Goal: Task Accomplishment & Management: Use online tool/utility

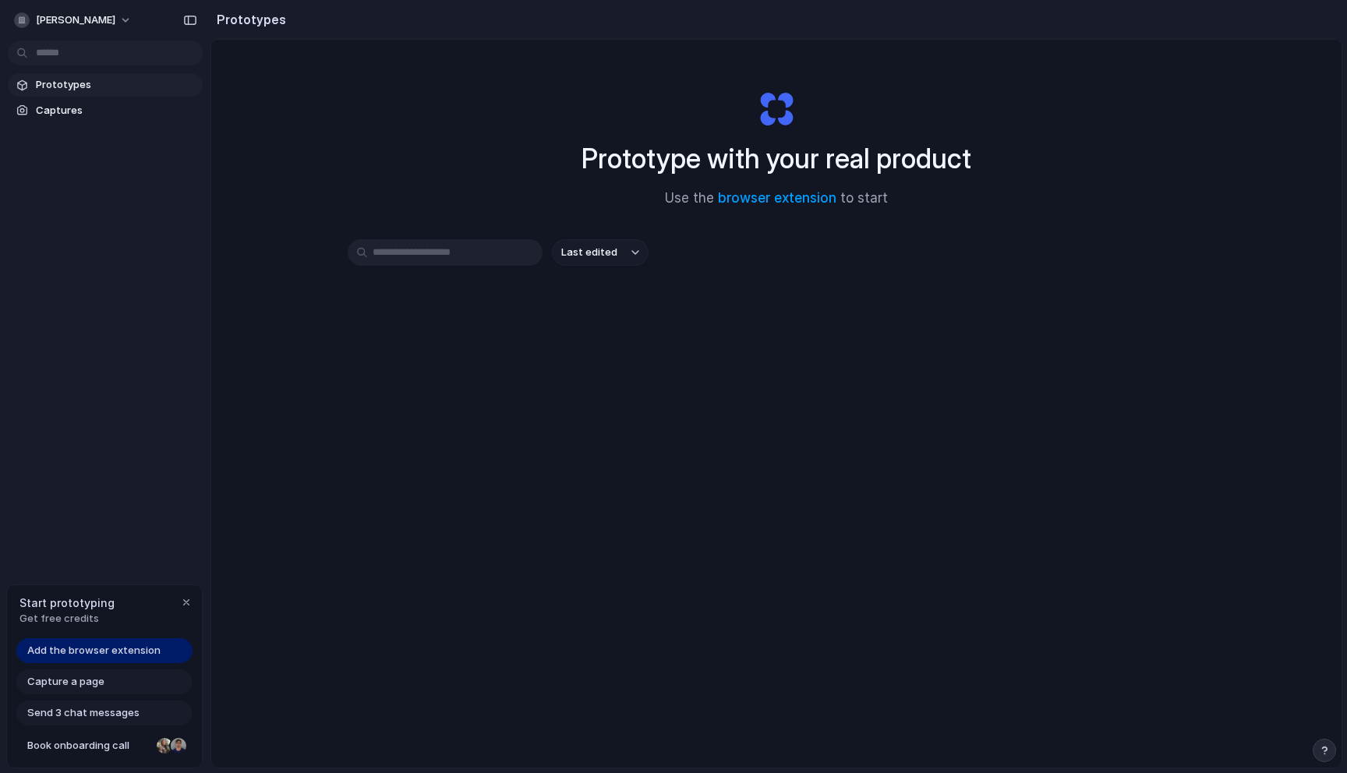
click at [123, 689] on div "Capture a page" at bounding box center [104, 681] width 176 height 25
click at [140, 651] on span "Add the browser extension" at bounding box center [93, 651] width 133 height 16
click at [1016, 55] on div "Prototype with your real product Use the browser extension to start Last edited" at bounding box center [776, 445] width 1130 height 810
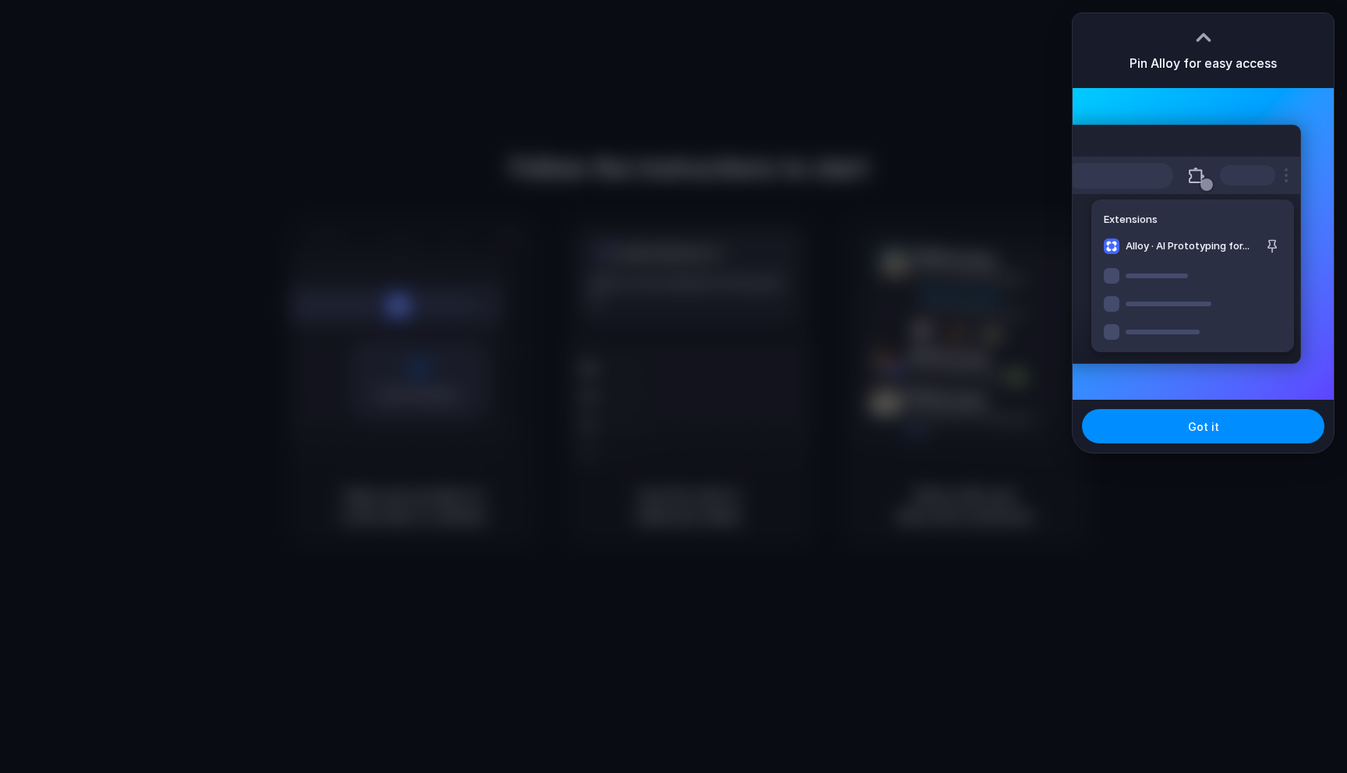
click at [1191, 173] on button at bounding box center [1196, 175] width 28 height 28
click at [981, 90] on div at bounding box center [673, 386] width 1347 height 773
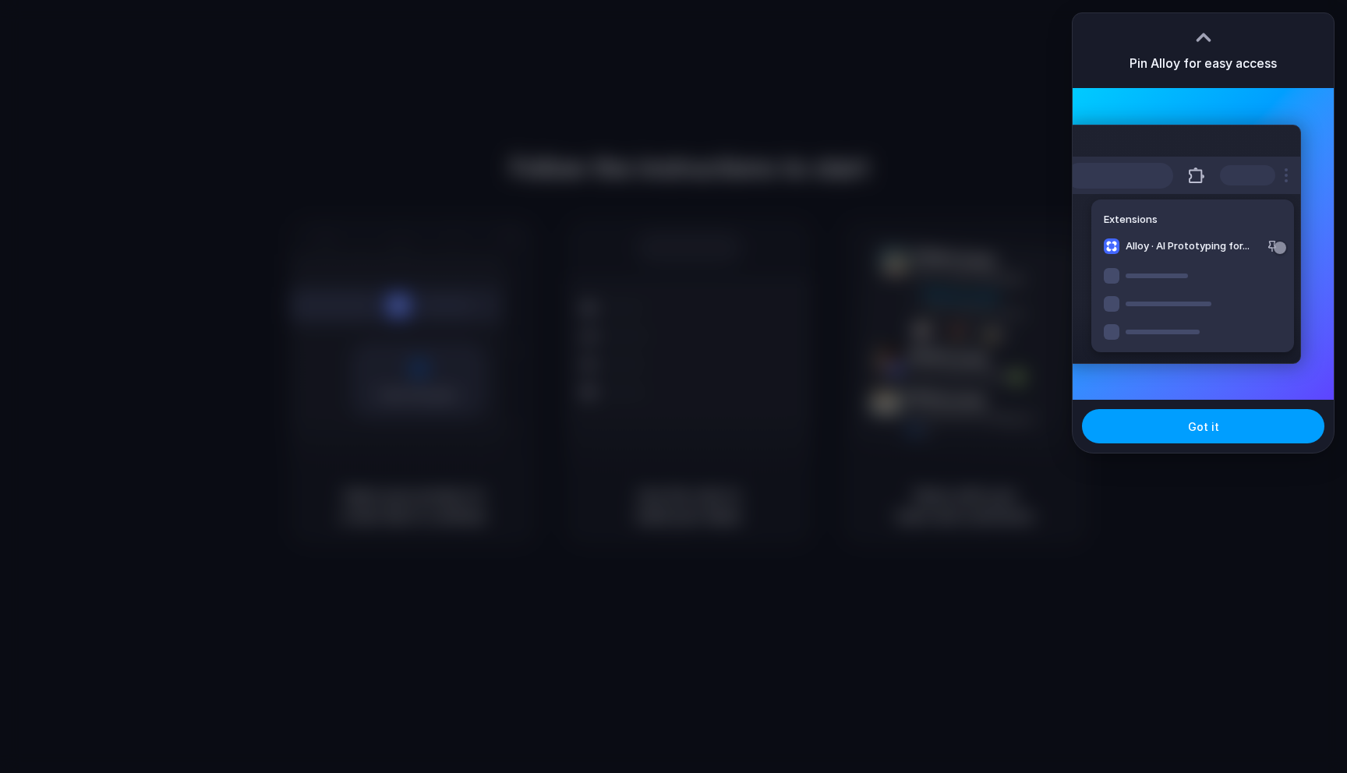
click at [1251, 413] on button "Got it" at bounding box center [1203, 426] width 242 height 34
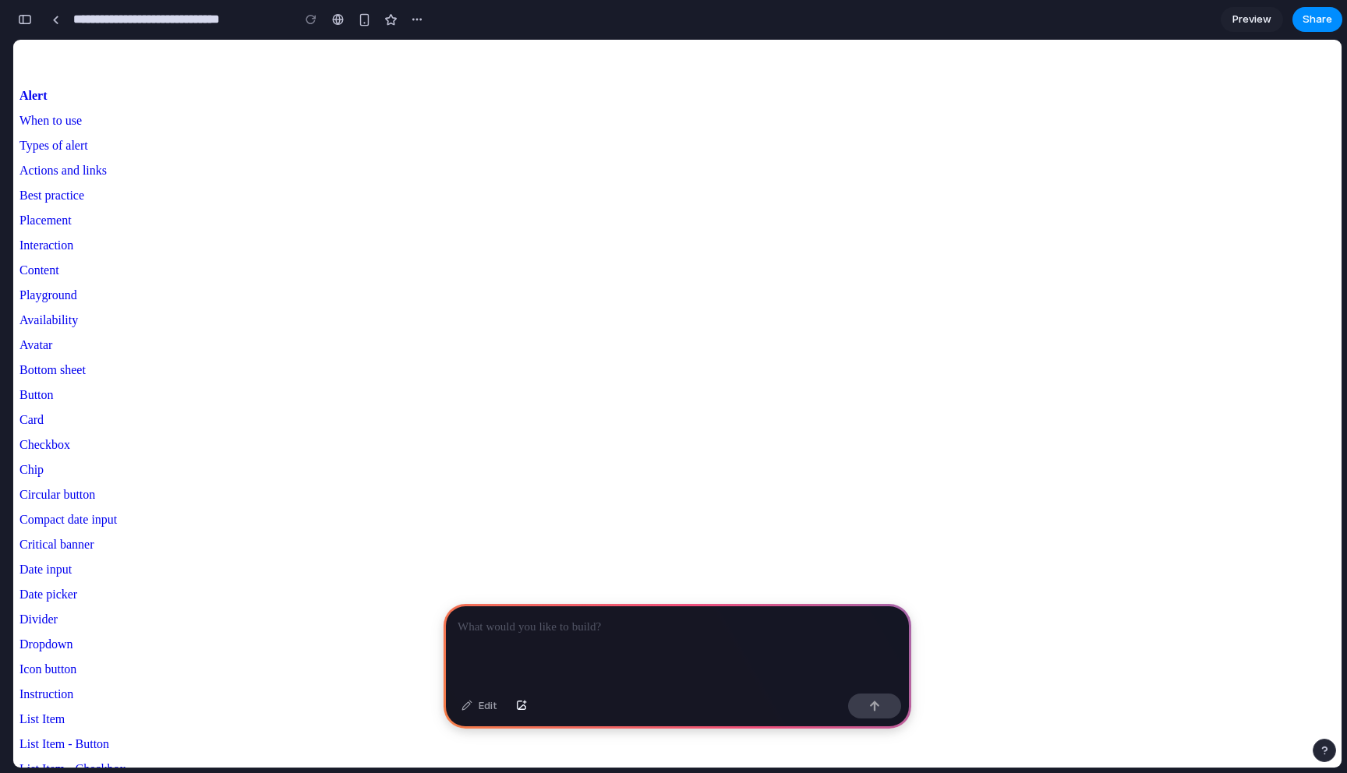
click at [91, 133] on span "When to use" at bounding box center [676, 120] width 1315 height 25
click at [84, 183] on span "Actions and links" at bounding box center [676, 170] width 1315 height 25
click at [565, 634] on p at bounding box center [676, 627] width 439 height 19
click at [644, 642] on div at bounding box center [677, 645] width 468 height 83
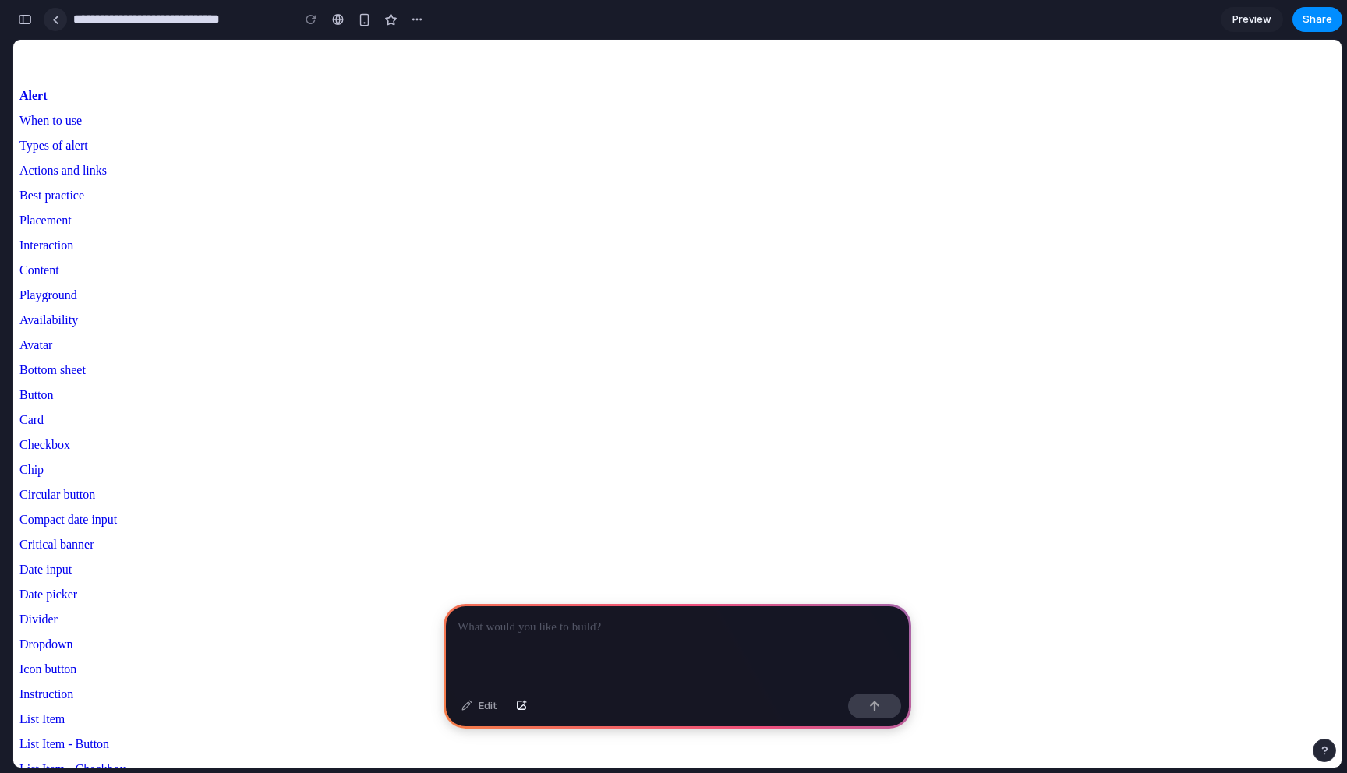
click at [65, 25] on div at bounding box center [55, 19] width 23 height 23
click at [55, 23] on div at bounding box center [55, 20] width 7 height 9
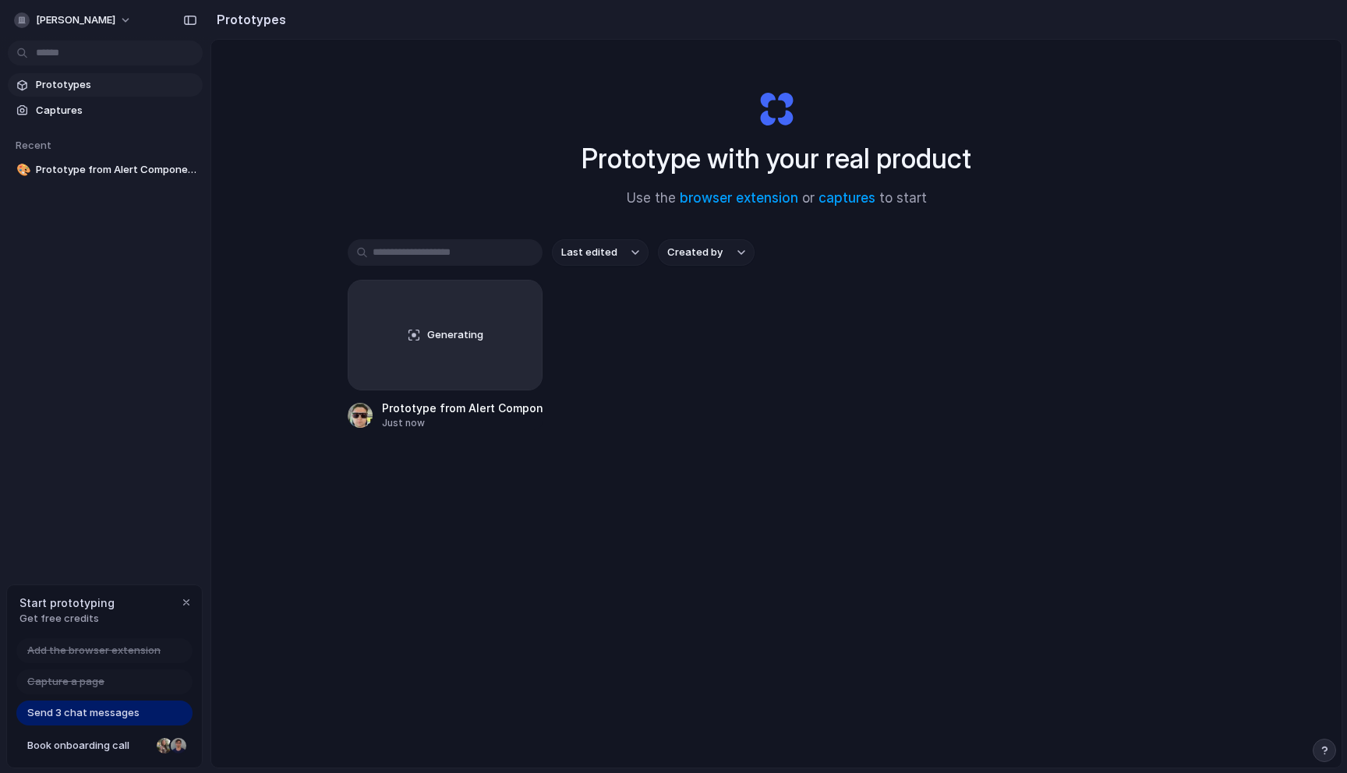
click at [120, 373] on div "Prototypes Captures Recent 🎨 Prototype from Alert Components" at bounding box center [105, 193] width 210 height 386
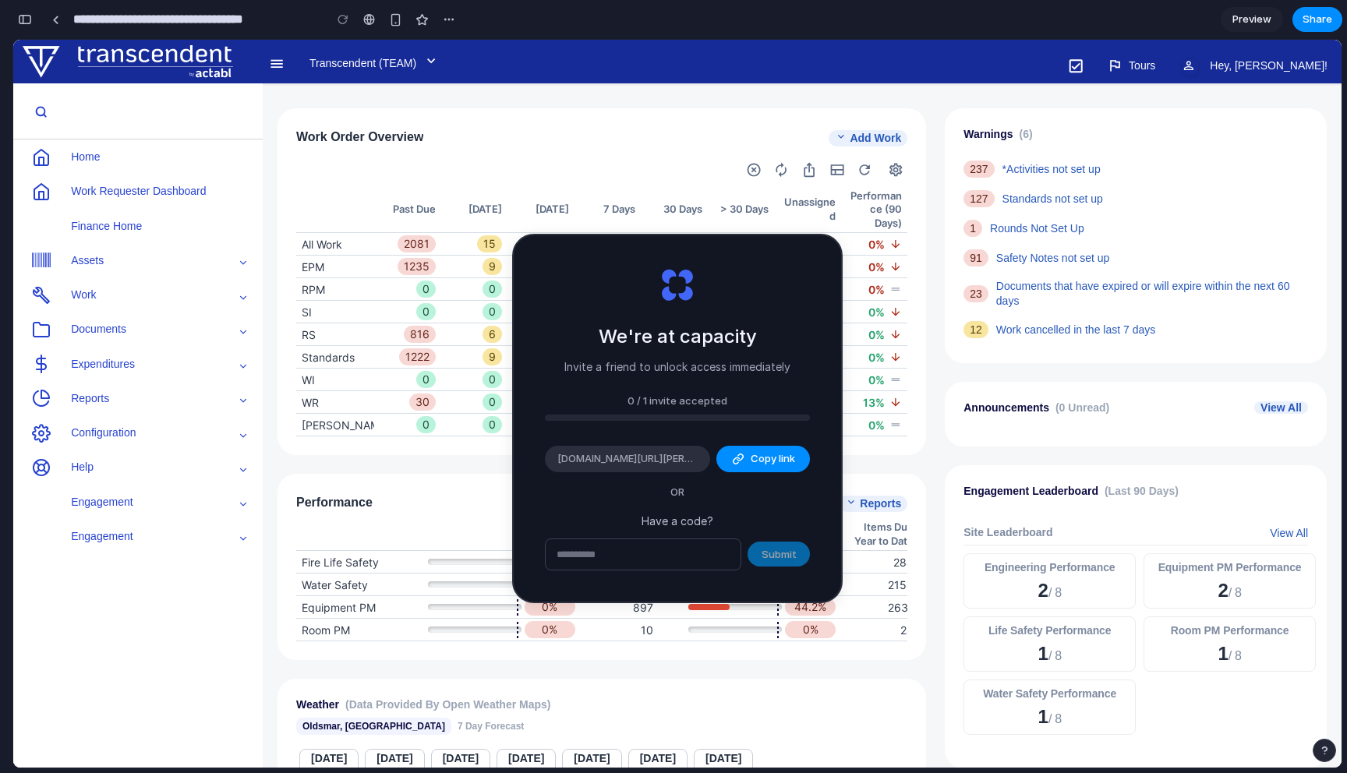
click at [799, 209] on div "Unassigned" at bounding box center [807, 209] width 56 height 27
